Goal: Information Seeking & Learning: Learn about a topic

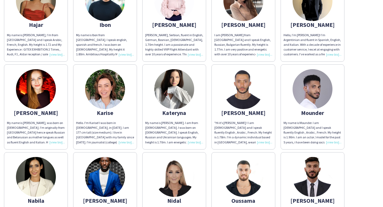
scroll to position [229, 0]
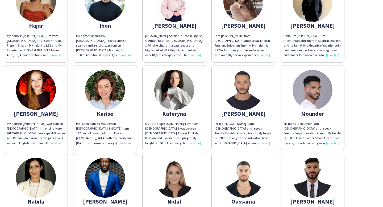
click at [170, 86] on img at bounding box center [174, 90] width 40 height 40
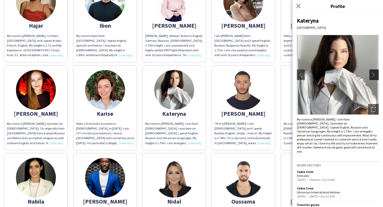
click at [371, 73] on app-icon "chevron-right" at bounding box center [374, 74] width 7 height 5
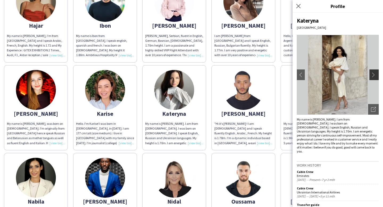
click at [371, 73] on app-icon "chevron-right" at bounding box center [374, 74] width 7 height 5
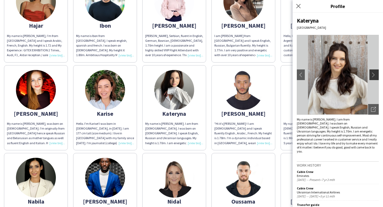
click at [371, 73] on app-icon "chevron-right" at bounding box center [374, 74] width 7 height 5
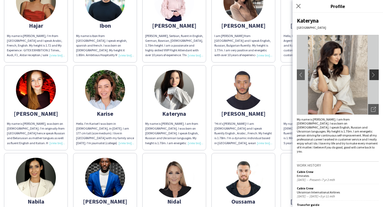
click at [371, 73] on app-icon "chevron-right" at bounding box center [374, 74] width 7 height 5
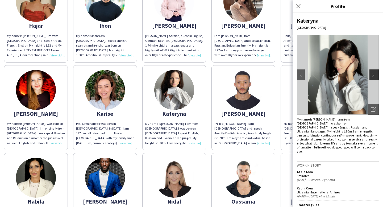
click at [371, 73] on app-icon "chevron-right" at bounding box center [374, 74] width 7 height 5
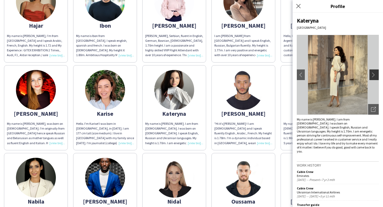
click at [371, 73] on app-icon "chevron-right" at bounding box center [374, 74] width 7 height 5
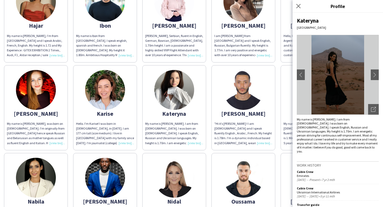
click at [107, 98] on img at bounding box center [105, 90] width 40 height 40
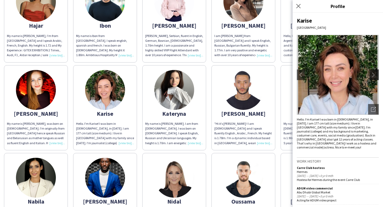
click at [373, 74] on app-icon "chevron-right" at bounding box center [374, 74] width 7 height 5
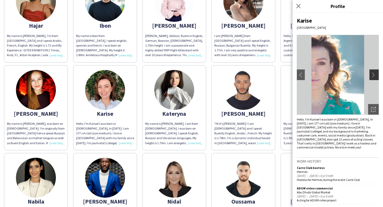
click at [373, 74] on app-icon "chevron-right" at bounding box center [374, 74] width 7 height 5
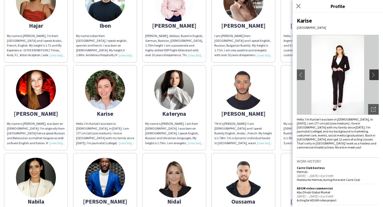
click at [373, 74] on app-icon "chevron-right" at bounding box center [374, 74] width 7 height 5
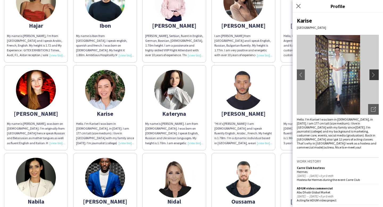
click at [373, 74] on app-icon "chevron-right" at bounding box center [374, 74] width 7 height 5
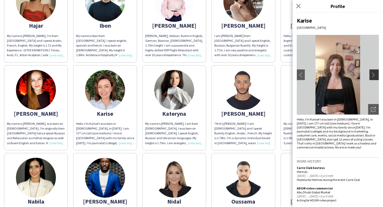
click at [373, 74] on app-icon "chevron-right" at bounding box center [374, 74] width 7 height 5
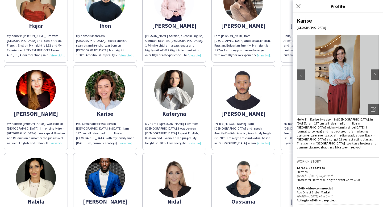
click at [49, 95] on img at bounding box center [36, 90] width 40 height 40
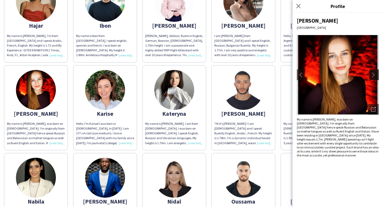
click at [371, 76] on app-icon "chevron-right" at bounding box center [374, 74] width 7 height 5
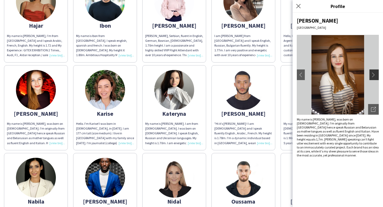
click at [371, 76] on app-icon "chevron-right" at bounding box center [374, 74] width 7 height 5
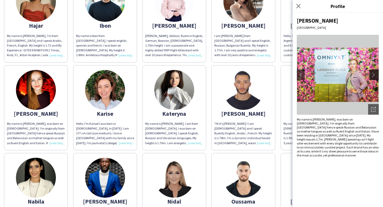
click at [371, 76] on app-icon "chevron-right" at bounding box center [374, 74] width 7 height 5
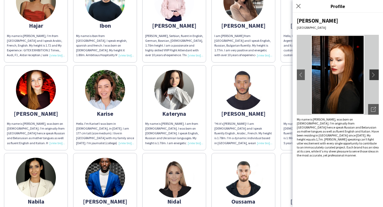
click at [371, 76] on app-icon "chevron-right" at bounding box center [374, 74] width 7 height 5
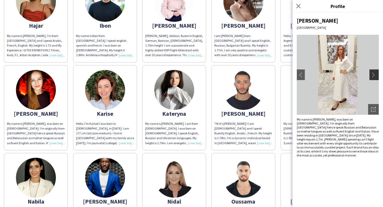
click at [371, 76] on app-icon "chevron-right" at bounding box center [374, 74] width 7 height 5
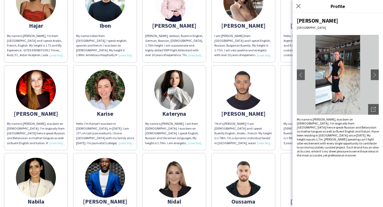
click at [247, 87] on img at bounding box center [243, 90] width 40 height 40
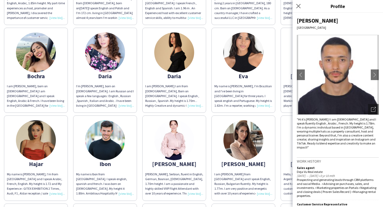
scroll to position [89, 0]
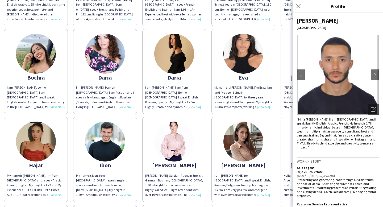
click at [249, 139] on img at bounding box center [243, 142] width 40 height 40
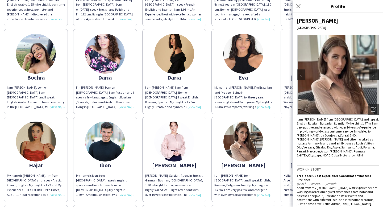
click at [371, 75] on app-icon "chevron-right" at bounding box center [374, 74] width 7 height 5
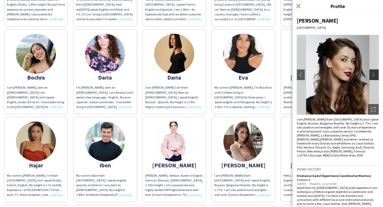
click at [371, 75] on app-icon "chevron-right" at bounding box center [374, 74] width 7 height 5
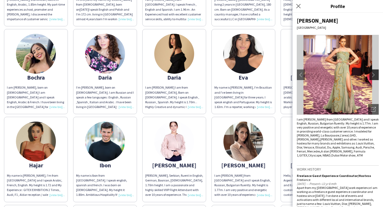
click at [371, 75] on app-icon "chevron-right" at bounding box center [374, 74] width 7 height 5
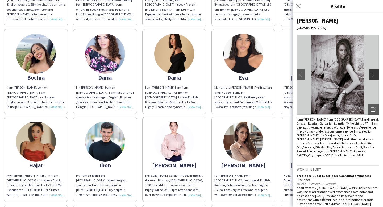
click at [371, 75] on app-icon "chevron-right" at bounding box center [374, 74] width 7 height 5
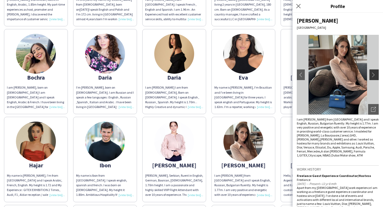
click at [371, 75] on app-icon "chevron-right" at bounding box center [374, 74] width 7 height 5
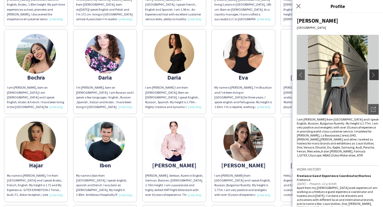
click at [371, 75] on app-icon "chevron-right" at bounding box center [374, 74] width 7 height 5
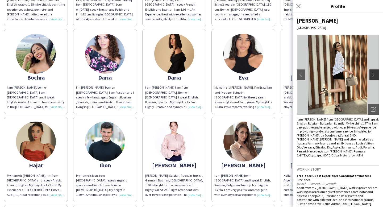
click at [371, 75] on app-icon "chevron-right" at bounding box center [374, 74] width 7 height 5
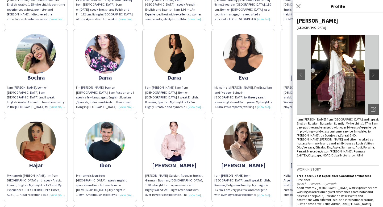
click at [371, 75] on app-icon "chevron-right" at bounding box center [374, 74] width 7 height 5
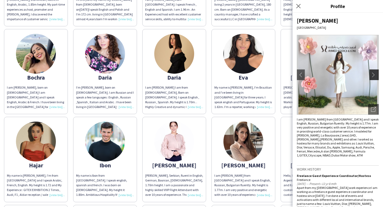
click at [371, 75] on app-icon "chevron-right" at bounding box center [374, 74] width 7 height 5
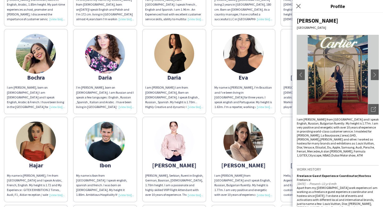
click at [23, 146] on img at bounding box center [36, 142] width 40 height 40
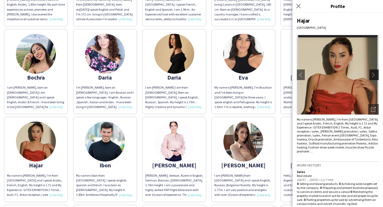
click at [371, 75] on app-icon "chevron-right" at bounding box center [374, 74] width 7 height 5
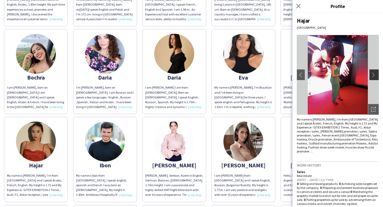
click at [371, 75] on app-icon "chevron-right" at bounding box center [374, 74] width 7 height 5
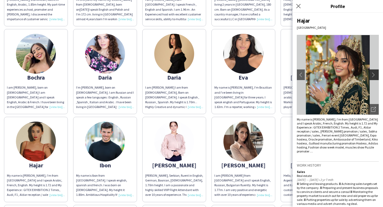
click at [371, 75] on app-icon "chevron-right" at bounding box center [374, 74] width 7 height 5
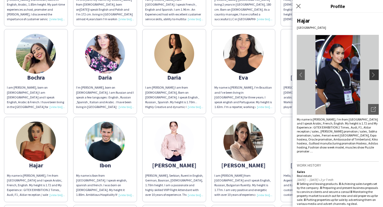
click at [371, 75] on app-icon "chevron-right" at bounding box center [374, 74] width 7 height 5
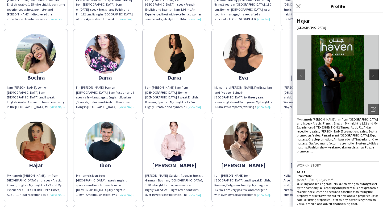
click at [371, 75] on app-icon "chevron-right" at bounding box center [374, 74] width 7 height 5
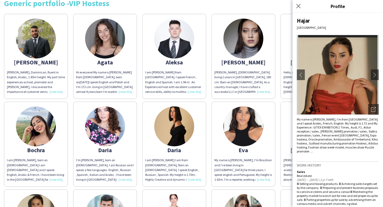
scroll to position [0, 0]
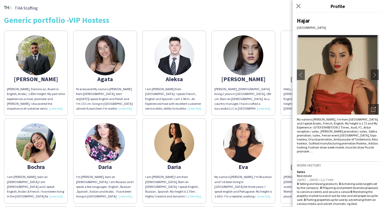
click at [250, 61] on img at bounding box center [243, 55] width 40 height 40
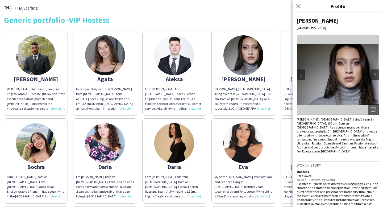
click at [371, 68] on img at bounding box center [338, 75] width 82 height 80
click at [371, 73] on app-icon "chevron-right" at bounding box center [374, 74] width 7 height 5
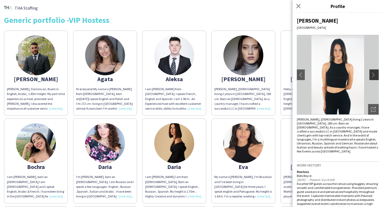
click at [371, 73] on app-icon "chevron-right" at bounding box center [374, 74] width 7 height 5
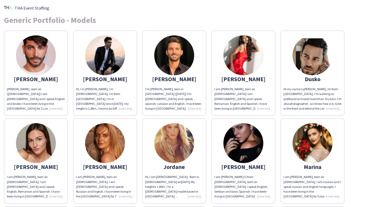
click at [37, 60] on img at bounding box center [36, 55] width 40 height 40
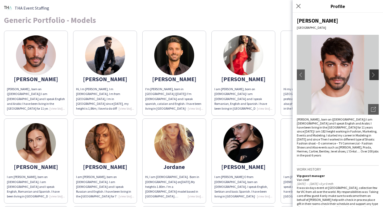
click at [371, 76] on app-icon "chevron-right" at bounding box center [374, 74] width 7 height 5
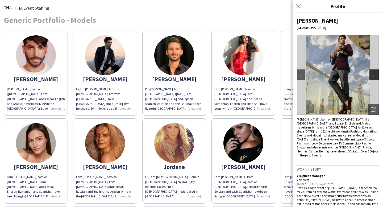
click at [371, 76] on app-icon "chevron-right" at bounding box center [374, 74] width 7 height 5
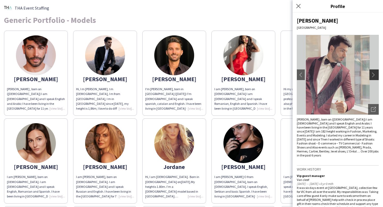
click at [371, 76] on app-icon "chevron-right" at bounding box center [374, 74] width 7 height 5
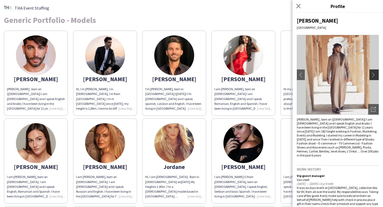
click at [371, 76] on app-icon "chevron-right" at bounding box center [374, 74] width 7 height 5
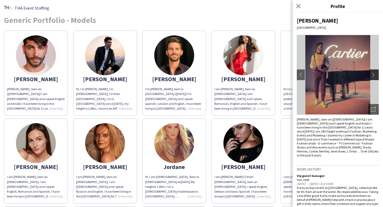
click at [371, 76] on app-icon "chevron-right" at bounding box center [374, 74] width 7 height 5
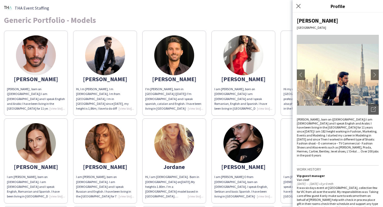
click at [114, 61] on img at bounding box center [105, 55] width 40 height 40
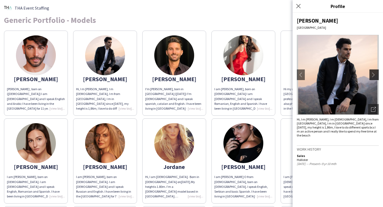
click at [374, 73] on app-icon "chevron-right" at bounding box center [374, 74] width 7 height 5
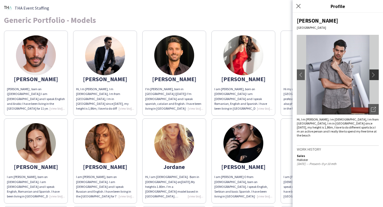
click at [374, 73] on app-icon "chevron-right" at bounding box center [374, 74] width 7 height 5
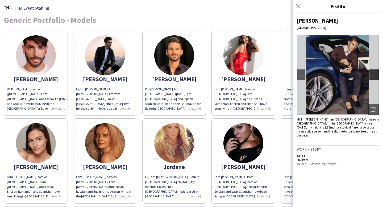
click at [374, 73] on app-icon "chevron-right" at bounding box center [374, 74] width 7 height 5
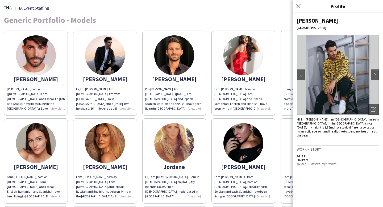
click at [254, 54] on img at bounding box center [243, 55] width 40 height 40
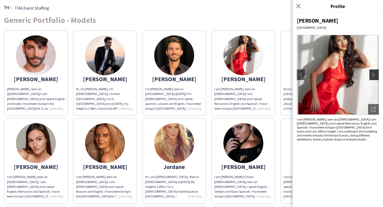
click at [374, 78] on button "chevron-right" at bounding box center [374, 74] width 11 height 11
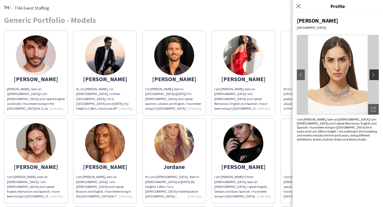
click at [374, 78] on button "chevron-right" at bounding box center [374, 74] width 11 height 11
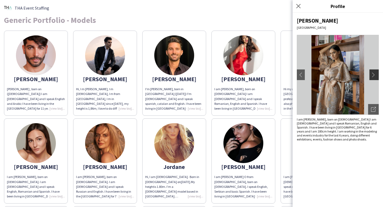
click at [374, 78] on button "chevron-right" at bounding box center [374, 74] width 11 height 11
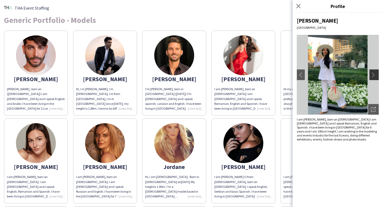
click at [374, 78] on button "chevron-right" at bounding box center [374, 74] width 11 height 11
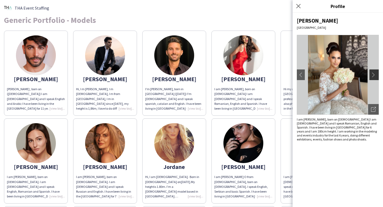
click at [374, 78] on button "chevron-right" at bounding box center [374, 74] width 11 height 11
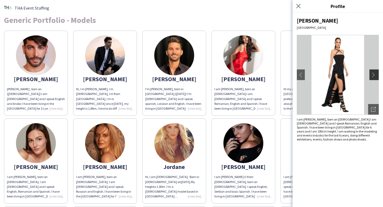
click at [374, 78] on button "chevron-right" at bounding box center [374, 74] width 11 height 11
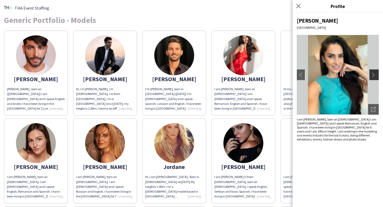
click at [374, 78] on button "chevron-right" at bounding box center [374, 74] width 11 height 11
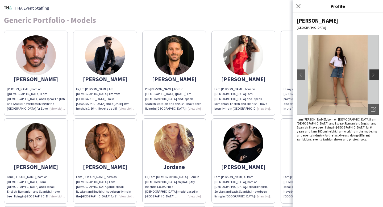
click at [374, 78] on button "chevron-right" at bounding box center [374, 74] width 11 height 11
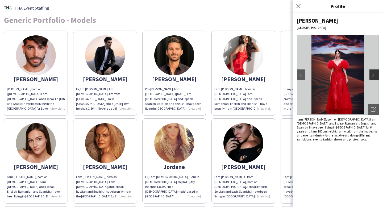
click at [374, 78] on button "chevron-right" at bounding box center [374, 74] width 11 height 11
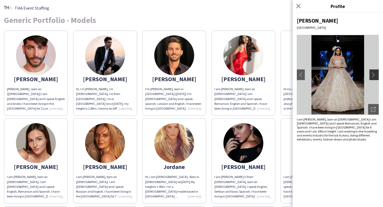
click at [374, 78] on button "chevron-right" at bounding box center [374, 74] width 11 height 11
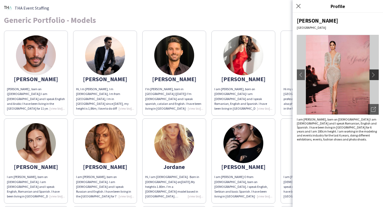
click at [374, 78] on button "chevron-right" at bounding box center [374, 74] width 11 height 11
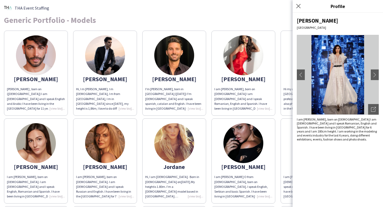
click at [276, 90] on div "[PERSON_NAME] [PERSON_NAME] , born on ([DEMOGRAPHIC_DATA]) I am [DEMOGRAPHIC_DA…" at bounding box center [191, 203] width 375 height 351
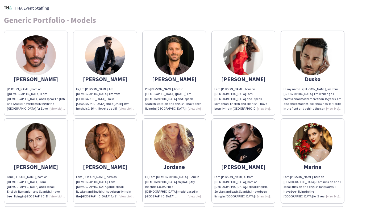
click at [34, 142] on img at bounding box center [36, 143] width 40 height 40
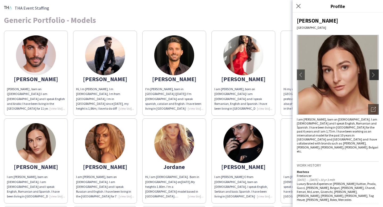
click at [372, 76] on app-icon "chevron-right" at bounding box center [374, 74] width 7 height 5
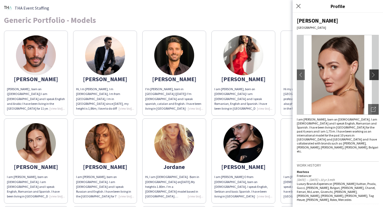
click at [372, 76] on app-icon "chevron-right" at bounding box center [374, 74] width 7 height 5
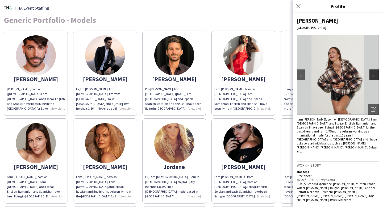
click at [372, 76] on app-icon "chevron-right" at bounding box center [374, 74] width 7 height 5
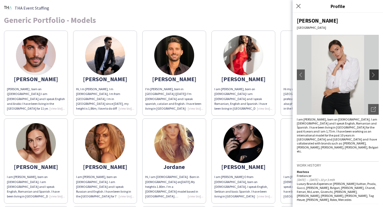
click at [371, 74] on app-icon "chevron-right" at bounding box center [374, 74] width 7 height 5
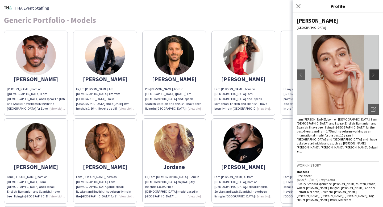
click at [371, 74] on app-icon "chevron-right" at bounding box center [374, 74] width 7 height 5
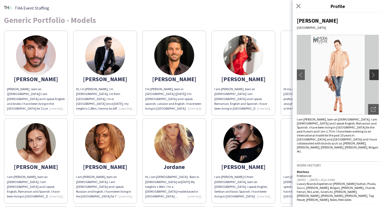
click at [371, 74] on app-icon "chevron-right" at bounding box center [374, 74] width 7 height 5
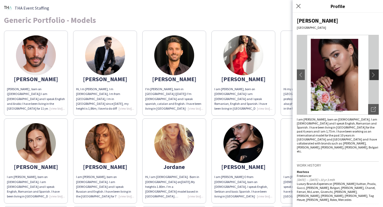
click at [371, 74] on app-icon "chevron-right" at bounding box center [374, 74] width 7 height 5
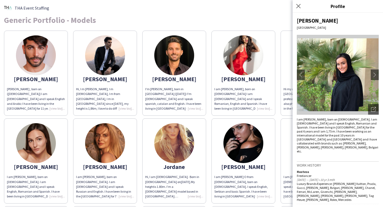
click at [110, 147] on img at bounding box center [105, 143] width 40 height 40
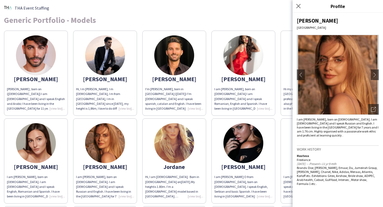
click at [380, 74] on div "[PERSON_NAME] [GEOGRAPHIC_DATA] chevron-left chevron-right Open photos pop-in I…" at bounding box center [337, 110] width 90 height 194
click at [378, 75] on app-icon "chevron-right" at bounding box center [374, 74] width 7 height 5
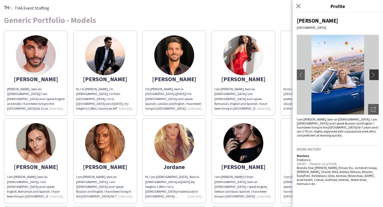
click at [378, 75] on app-icon "chevron-right" at bounding box center [374, 74] width 7 height 5
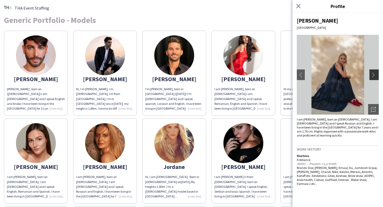
click at [378, 75] on app-icon "chevron-right" at bounding box center [374, 74] width 7 height 5
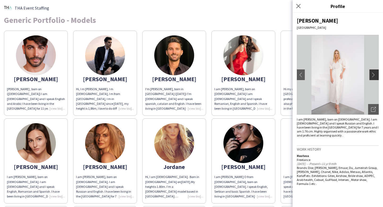
click at [378, 75] on app-icon "chevron-right" at bounding box center [374, 74] width 7 height 5
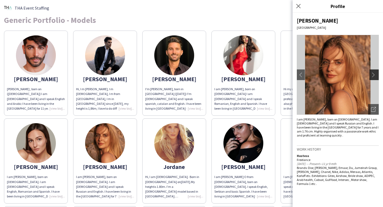
click at [378, 75] on app-icon "chevron-right" at bounding box center [374, 74] width 7 height 5
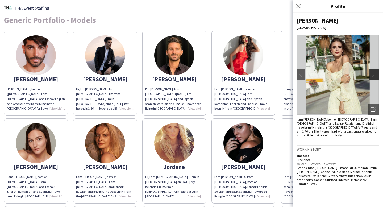
click at [378, 75] on app-icon "chevron-right" at bounding box center [374, 74] width 7 height 5
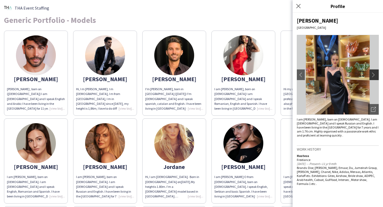
click at [378, 75] on app-icon "chevron-right" at bounding box center [374, 74] width 7 height 5
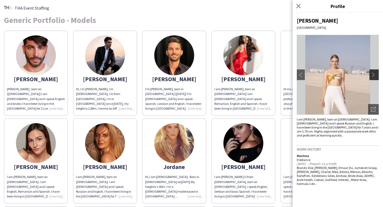
click at [378, 75] on app-icon "chevron-right" at bounding box center [374, 74] width 7 height 5
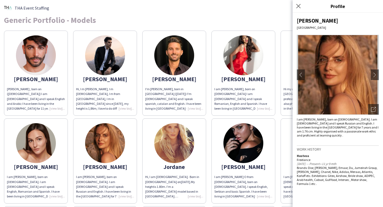
click at [170, 156] on img at bounding box center [174, 143] width 40 height 40
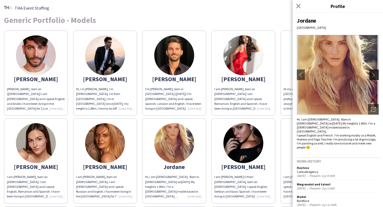
click at [373, 75] on app-icon "chevron-right" at bounding box center [374, 74] width 7 height 5
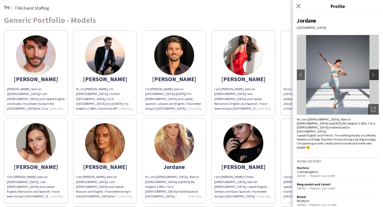
click at [373, 75] on app-icon "chevron-right" at bounding box center [374, 74] width 7 height 5
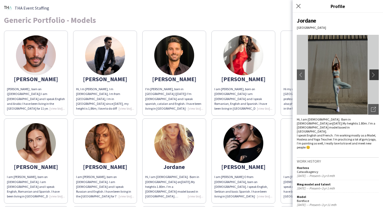
click at [373, 75] on app-icon "chevron-right" at bounding box center [374, 74] width 7 height 5
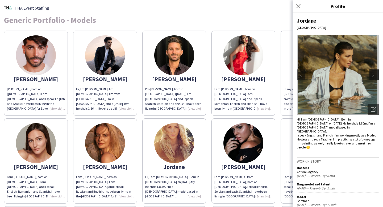
click at [373, 75] on app-icon "chevron-right" at bounding box center [374, 74] width 7 height 5
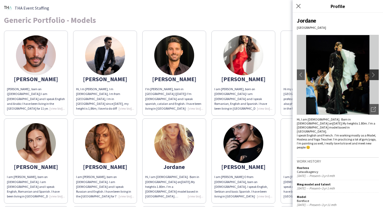
click at [373, 75] on app-icon "chevron-right" at bounding box center [374, 74] width 7 height 5
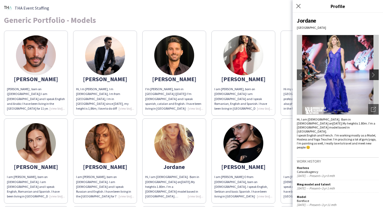
click at [373, 75] on app-icon "chevron-right" at bounding box center [374, 74] width 7 height 5
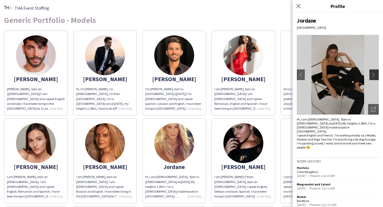
click at [373, 75] on app-icon "chevron-right" at bounding box center [374, 74] width 7 height 5
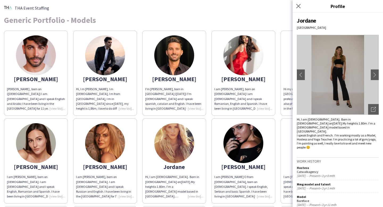
click at [246, 151] on img at bounding box center [243, 143] width 40 height 40
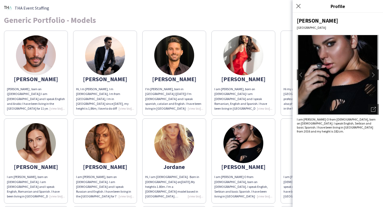
click at [376, 73] on app-icon "chevron-right" at bounding box center [374, 74] width 7 height 5
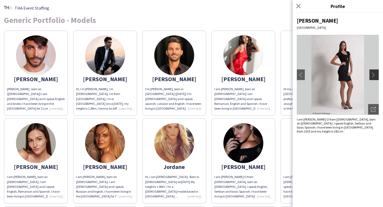
click at [376, 73] on app-icon "chevron-right" at bounding box center [374, 74] width 7 height 5
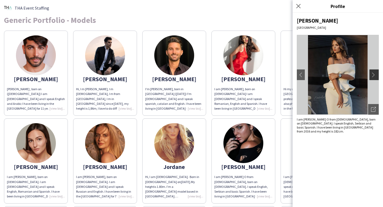
click at [376, 73] on app-icon "chevron-right" at bounding box center [374, 74] width 7 height 5
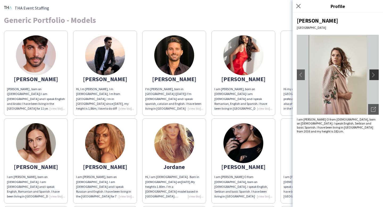
click at [376, 73] on app-icon "chevron-right" at bounding box center [374, 74] width 7 height 5
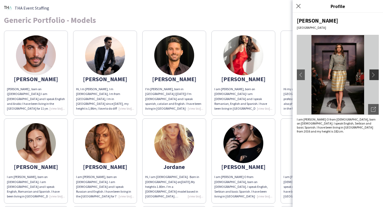
click at [376, 73] on app-icon "chevron-right" at bounding box center [374, 74] width 7 height 5
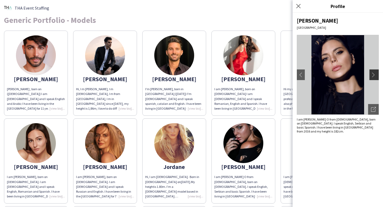
click at [376, 73] on app-icon "chevron-right" at bounding box center [374, 74] width 7 height 5
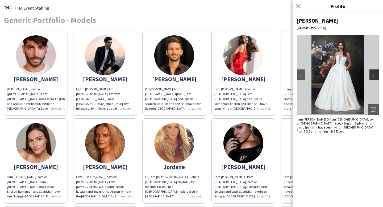
click at [376, 73] on app-icon "chevron-right" at bounding box center [374, 74] width 7 height 5
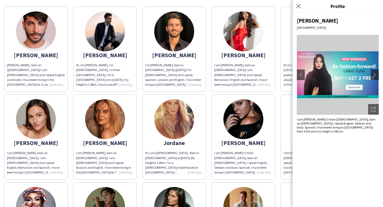
scroll to position [34, 0]
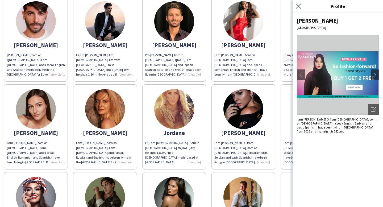
click at [298, 9] on app-icon "Close pop-in" at bounding box center [299, 6] width 8 height 8
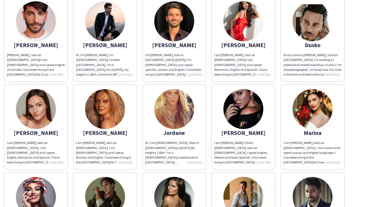
click at [308, 112] on img at bounding box center [312, 109] width 40 height 40
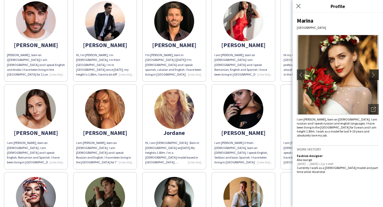
click at [373, 76] on app-icon "chevron-right" at bounding box center [374, 74] width 7 height 5
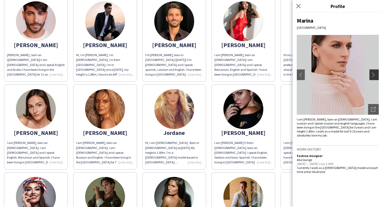
click at [373, 76] on app-icon "chevron-right" at bounding box center [374, 74] width 7 height 5
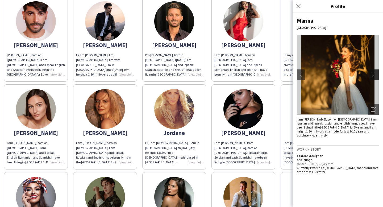
click at [373, 76] on app-icon "chevron-right" at bounding box center [374, 74] width 7 height 5
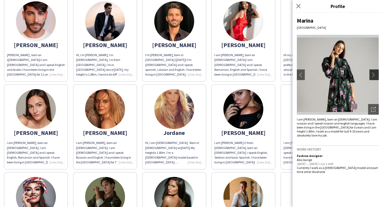
click at [373, 76] on app-icon "chevron-right" at bounding box center [374, 74] width 7 height 5
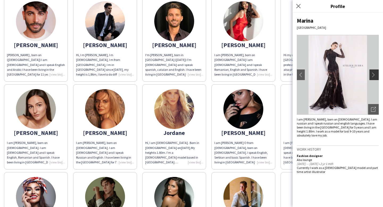
click at [373, 76] on app-icon "chevron-right" at bounding box center [374, 74] width 7 height 5
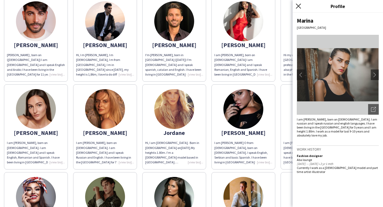
click at [297, 6] on icon "Close pop-in" at bounding box center [298, 5] width 5 height 5
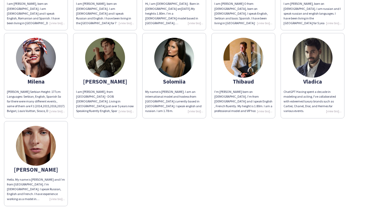
scroll to position [176, 0]
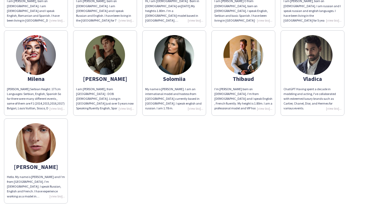
click at [45, 63] on img at bounding box center [36, 55] width 40 height 40
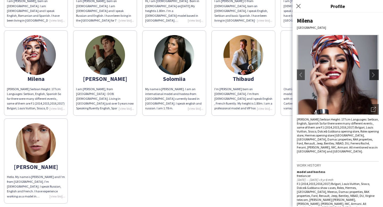
click at [371, 75] on app-icon "chevron-right" at bounding box center [374, 74] width 7 height 5
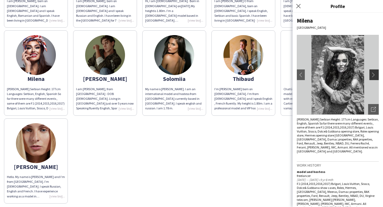
click at [371, 75] on app-icon "chevron-right" at bounding box center [374, 74] width 7 height 5
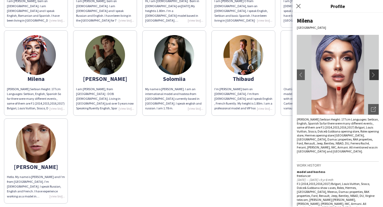
click at [371, 75] on app-icon "chevron-right" at bounding box center [374, 74] width 7 height 5
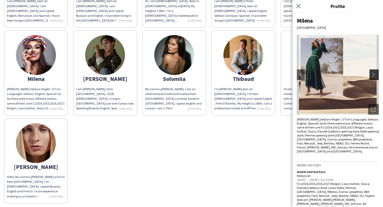
click at [371, 75] on app-icon "chevron-right" at bounding box center [374, 74] width 7 height 5
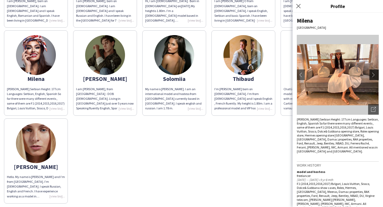
click at [371, 75] on app-icon "chevron-right" at bounding box center [374, 74] width 7 height 5
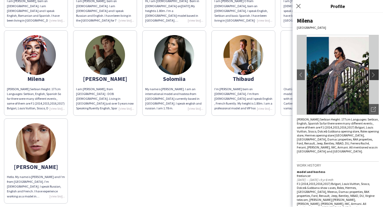
click at [371, 75] on app-icon "chevron-right" at bounding box center [374, 74] width 7 height 5
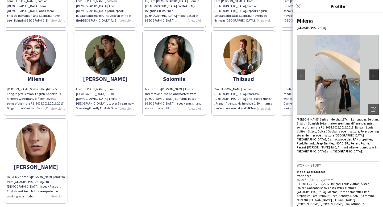
click at [371, 75] on app-icon "chevron-right" at bounding box center [374, 74] width 7 height 5
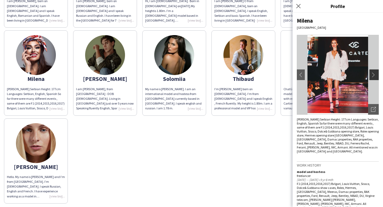
click at [371, 75] on app-icon "chevron-right" at bounding box center [374, 74] width 7 height 5
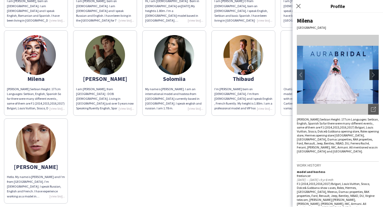
click at [371, 75] on app-icon "chevron-right" at bounding box center [374, 74] width 7 height 5
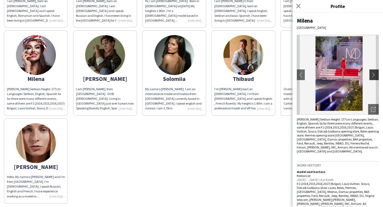
click at [371, 75] on app-icon "chevron-right" at bounding box center [374, 74] width 7 height 5
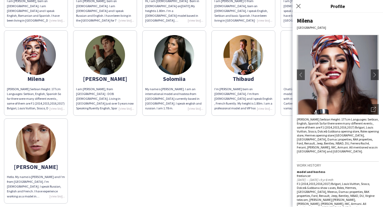
click at [173, 62] on img at bounding box center [174, 55] width 40 height 40
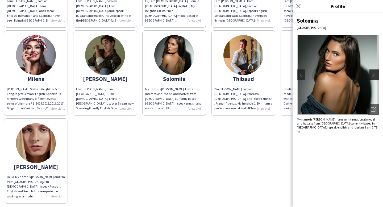
click at [370, 71] on button "chevron-right" at bounding box center [374, 74] width 11 height 11
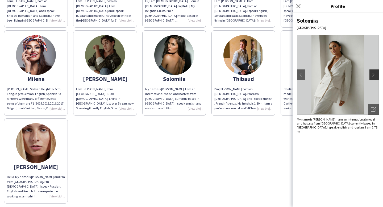
click at [370, 71] on button "chevron-right" at bounding box center [374, 74] width 11 height 11
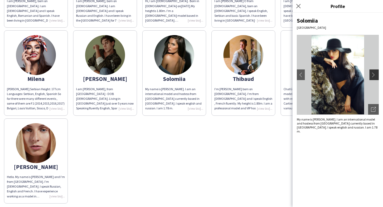
click at [370, 71] on button "chevron-right" at bounding box center [374, 74] width 11 height 11
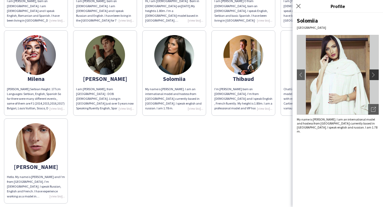
click at [370, 71] on button "chevron-right" at bounding box center [374, 74] width 11 height 11
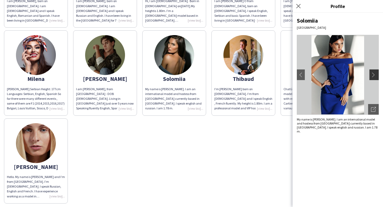
click at [370, 71] on button "chevron-right" at bounding box center [374, 74] width 11 height 11
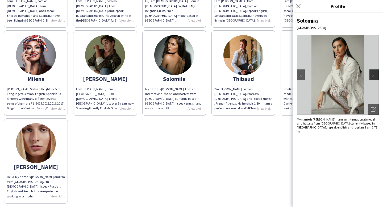
click at [370, 71] on button "chevron-right" at bounding box center [374, 74] width 11 height 11
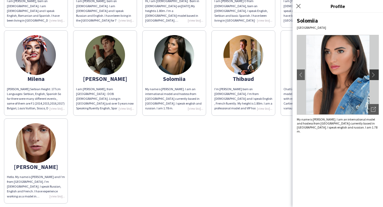
click at [370, 71] on button "chevron-right" at bounding box center [374, 74] width 11 height 11
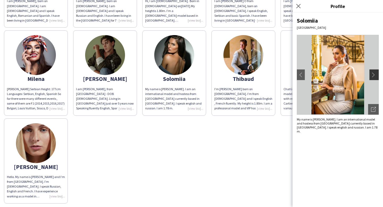
click at [370, 71] on button "chevron-right" at bounding box center [374, 74] width 11 height 11
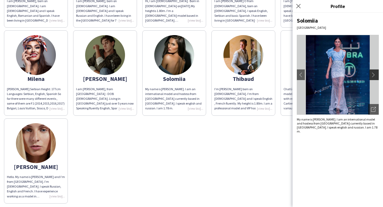
click at [370, 71] on button "chevron-right" at bounding box center [374, 74] width 11 height 11
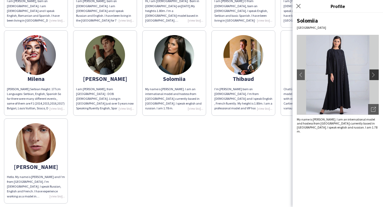
click at [370, 71] on button "chevron-right" at bounding box center [374, 74] width 11 height 11
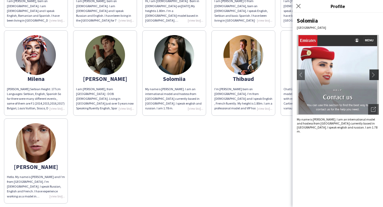
click at [370, 71] on button "chevron-right" at bounding box center [374, 74] width 11 height 11
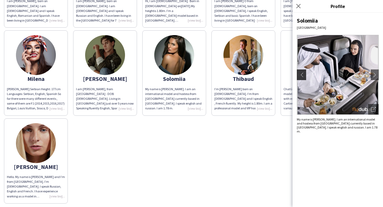
click at [303, 77] on app-icon "chevron-left" at bounding box center [300, 74] width 7 height 5
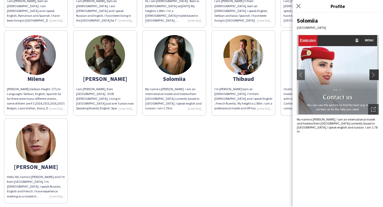
click at [375, 75] on app-icon "chevron-right" at bounding box center [374, 74] width 7 height 5
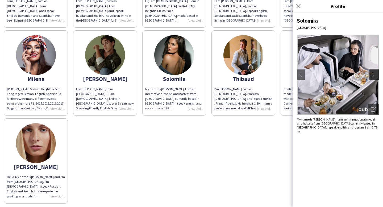
click at [375, 75] on app-icon "chevron-right" at bounding box center [374, 74] width 7 height 5
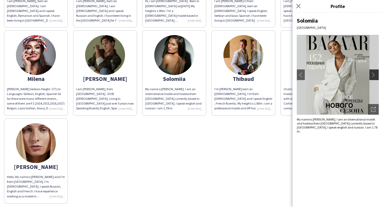
click at [375, 75] on app-icon "chevron-right" at bounding box center [374, 74] width 7 height 5
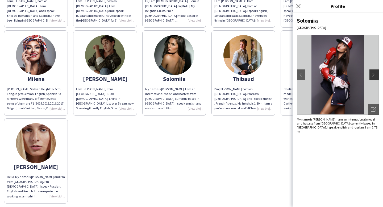
click at [375, 75] on app-icon "chevron-right" at bounding box center [374, 74] width 7 height 5
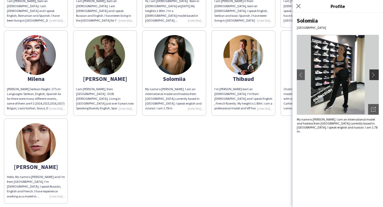
click at [375, 75] on app-icon "chevron-right" at bounding box center [374, 74] width 7 height 5
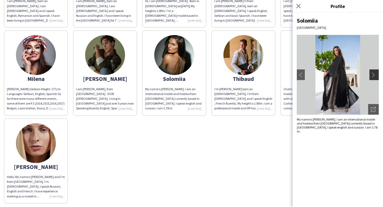
click at [375, 75] on app-icon "chevron-right" at bounding box center [374, 74] width 7 height 5
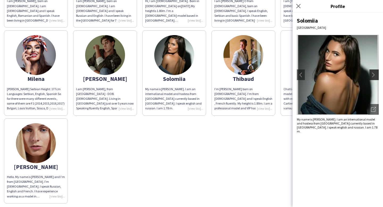
click at [375, 75] on app-icon "chevron-right" at bounding box center [374, 74] width 7 height 5
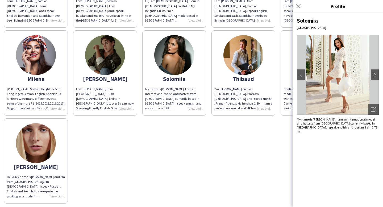
click at [260, 138] on div "[PERSON_NAME] [PERSON_NAME] , born on ([DEMOGRAPHIC_DATA]) I am [DEMOGRAPHIC_DA…" at bounding box center [191, 27] width 375 height 351
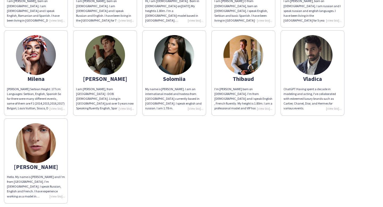
click at [45, 142] on img at bounding box center [36, 143] width 40 height 40
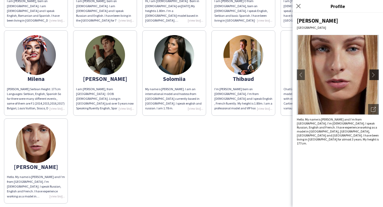
click at [374, 75] on app-icon "chevron-right" at bounding box center [374, 74] width 7 height 5
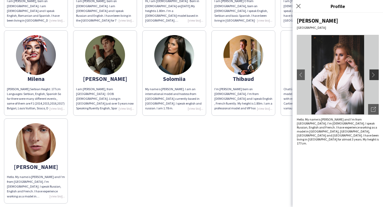
click at [374, 75] on app-icon "chevron-right" at bounding box center [374, 74] width 7 height 5
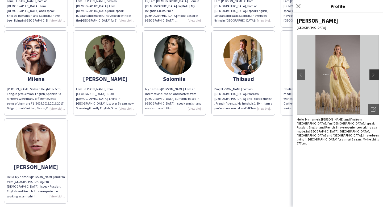
click at [374, 75] on app-icon "chevron-right" at bounding box center [374, 74] width 7 height 5
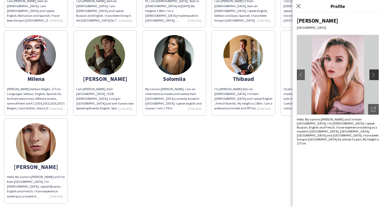
click at [374, 75] on app-icon "chevron-right" at bounding box center [374, 74] width 7 height 5
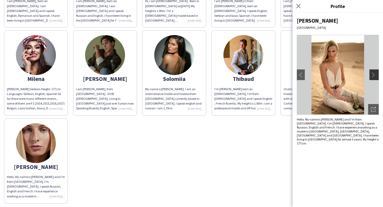
click at [374, 75] on app-icon "chevron-right" at bounding box center [374, 74] width 7 height 5
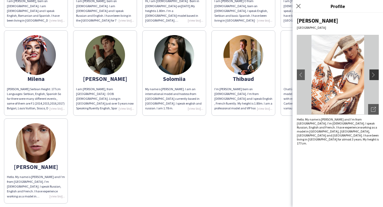
click at [374, 75] on app-icon "chevron-right" at bounding box center [374, 74] width 7 height 5
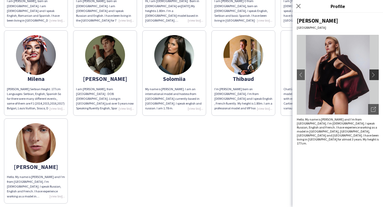
click at [374, 75] on app-icon "chevron-right" at bounding box center [374, 74] width 7 height 5
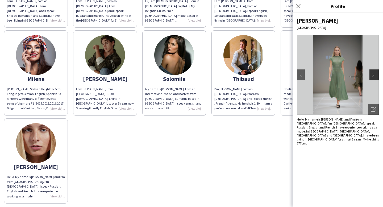
click at [374, 75] on app-icon "chevron-right" at bounding box center [374, 74] width 7 height 5
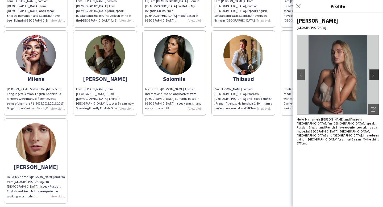
click at [374, 75] on app-icon "chevron-right" at bounding box center [374, 74] width 7 height 5
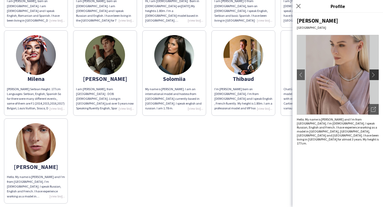
click at [374, 75] on app-icon "chevron-right" at bounding box center [374, 74] width 7 height 5
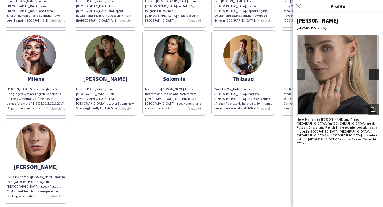
click at [374, 75] on app-icon "chevron-right" at bounding box center [374, 74] width 7 height 5
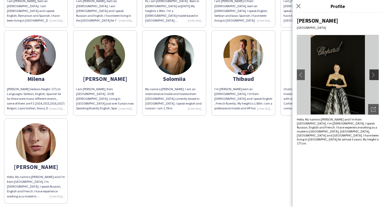
click at [374, 75] on app-icon "chevron-right" at bounding box center [374, 74] width 7 height 5
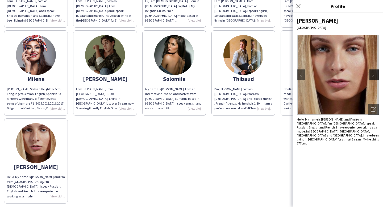
click at [374, 75] on app-icon "chevron-right" at bounding box center [374, 74] width 7 height 5
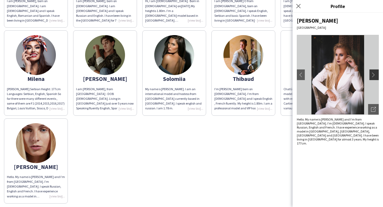
click at [374, 75] on app-icon "chevron-right" at bounding box center [374, 74] width 7 height 5
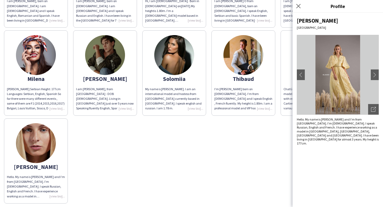
click at [275, 121] on div "[PERSON_NAME] [PERSON_NAME] , born on ([DEMOGRAPHIC_DATA]) I am [DEMOGRAPHIC_DA…" at bounding box center [191, 27] width 375 height 351
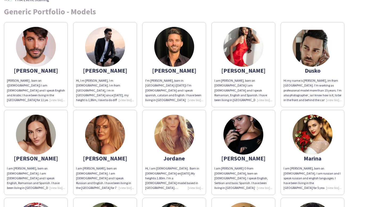
scroll to position [0, 0]
